Goal: Task Accomplishment & Management: Manage account settings

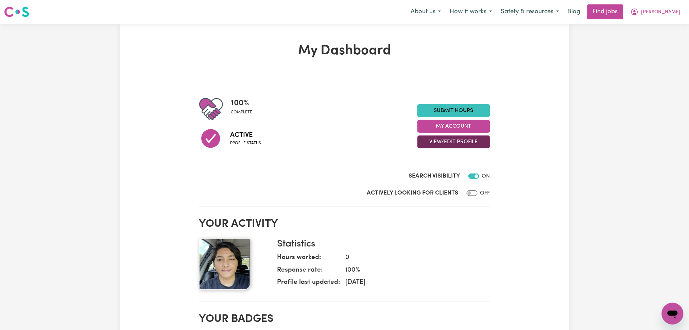
click at [457, 147] on button "View/Edit Profile" at bounding box center [453, 142] width 73 height 13
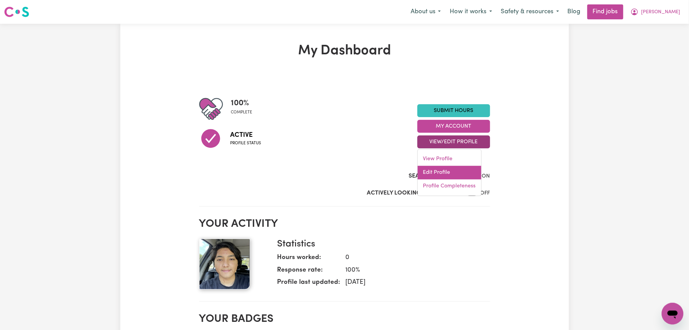
click at [448, 171] on link "Edit Profile" at bounding box center [450, 173] width 64 height 14
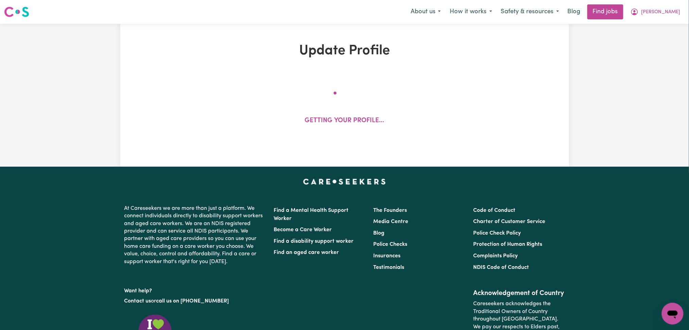
select select "[DEMOGRAPHIC_DATA]"
select select "Student Visa"
select select "Studying a healthcare related degree or qualification"
select select "45"
select select "65"
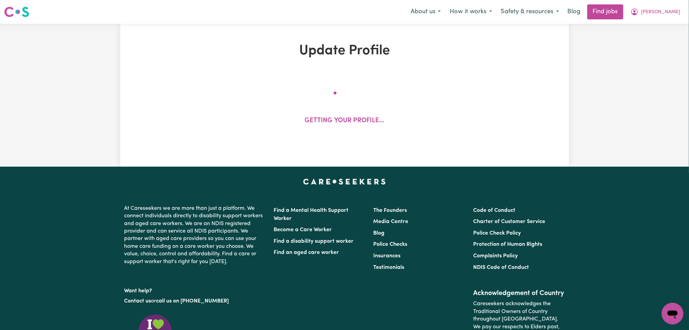
select select "78"
select select "90"
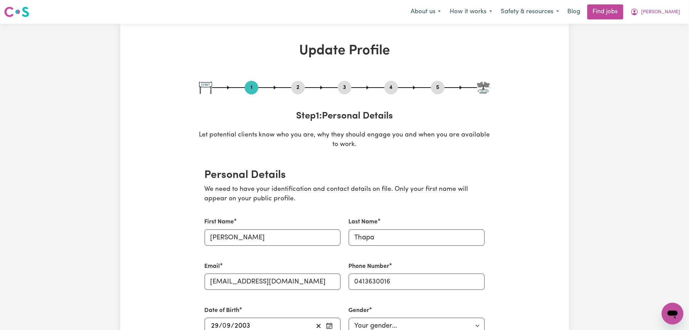
click at [292, 89] on button "2" at bounding box center [298, 87] width 14 height 9
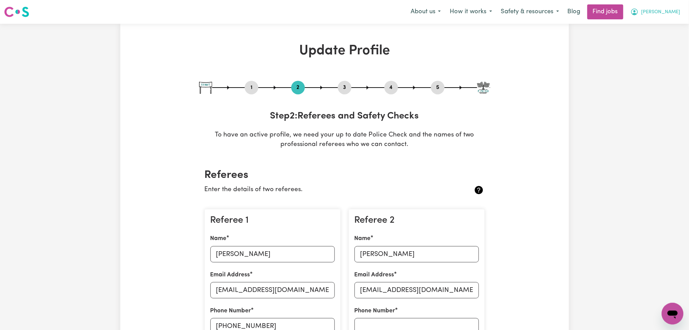
click at [660, 14] on button "[PERSON_NAME]" at bounding box center [655, 12] width 59 height 14
click at [653, 55] on link "Logout" at bounding box center [658, 52] width 54 height 13
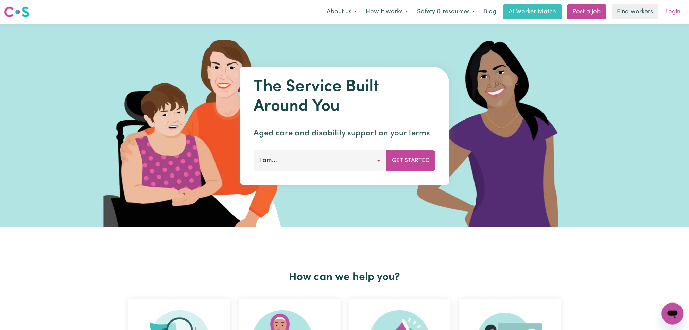
drag, startPoint x: 686, startPoint y: 16, endPoint x: 682, endPoint y: 16, distance: 4.1
click at [686, 16] on div "Menu About us How it works Safety & resources Blog AI Worker Match Post a job F…" at bounding box center [344, 12] width 689 height 16
click at [673, 13] on link "Login" at bounding box center [672, 11] width 23 height 15
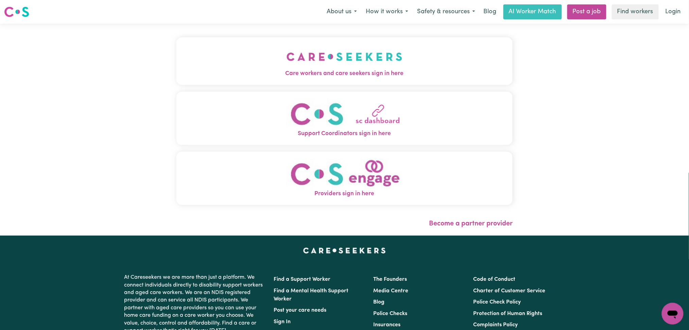
click at [207, 43] on button "Care workers and care seekers sign in here" at bounding box center [344, 61] width 336 height 48
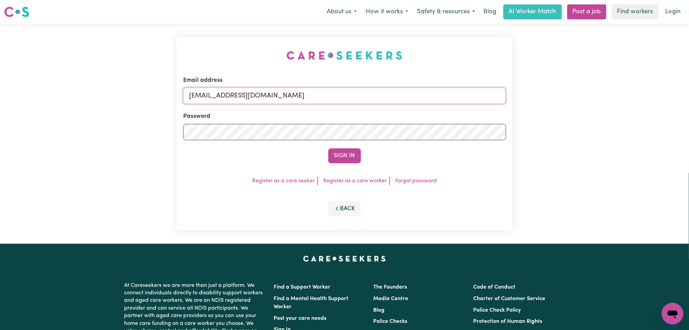
click at [261, 98] on input "[EMAIL_ADDRESS][DOMAIN_NAME]" at bounding box center [344, 96] width 323 height 16
click at [428, 125] on form "Email address Superuser~[EMAIL_ADDRESS][DOMAIN_NAME] Password Sign In" at bounding box center [344, 119] width 323 height 87
type input "Superuser~[DATE][EMAIL_ADDRESS][DOMAIN_NAME]"
click at [347, 156] on button "Sign In" at bounding box center [344, 156] width 33 height 15
